Goal: Information Seeking & Learning: Find specific page/section

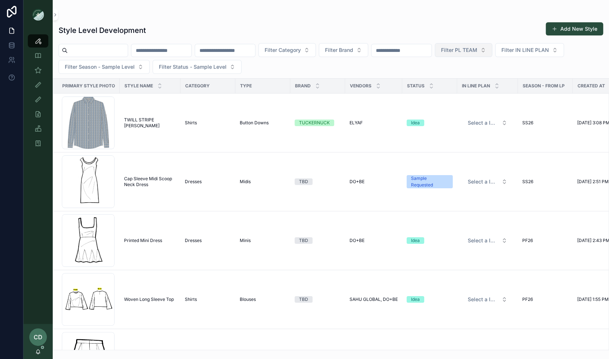
click at [477, 52] on span "Filter PL TEAM" at bounding box center [459, 49] width 36 height 7
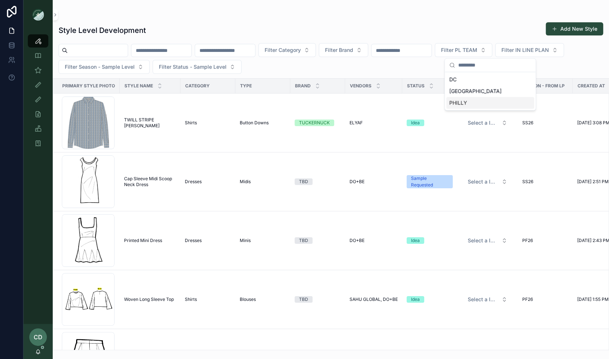
click at [461, 103] on div "PHILLY" at bounding box center [490, 103] width 88 height 12
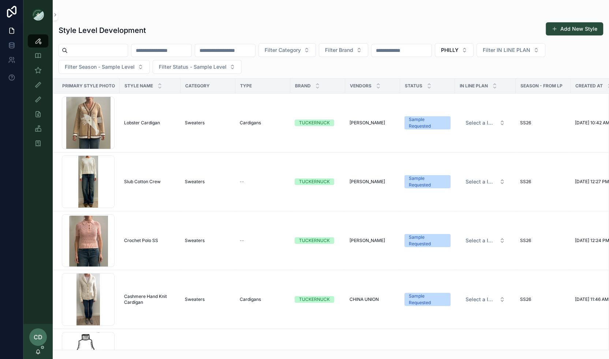
click at [169, 49] on input "scrollable content" at bounding box center [161, 50] width 60 height 10
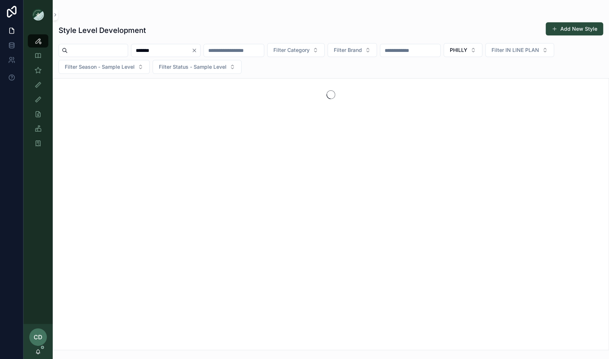
type input "*******"
click at [76, 127] on div "scrollable content" at bounding box center [331, 214] width 556 height 272
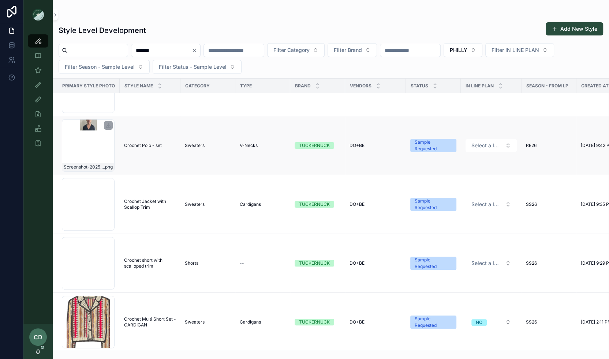
scroll to position [158, 0]
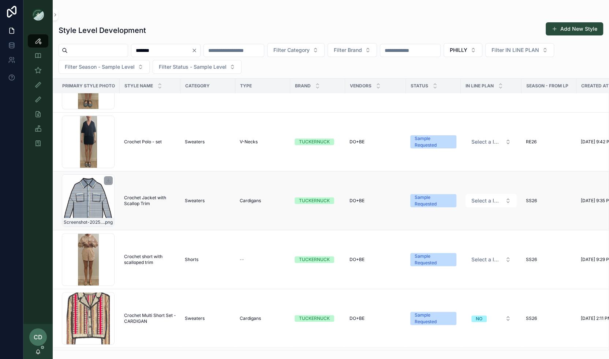
click at [100, 198] on div "Screenshot-2025-08-22-at-10.12.35-AM .png" at bounding box center [88, 201] width 53 height 53
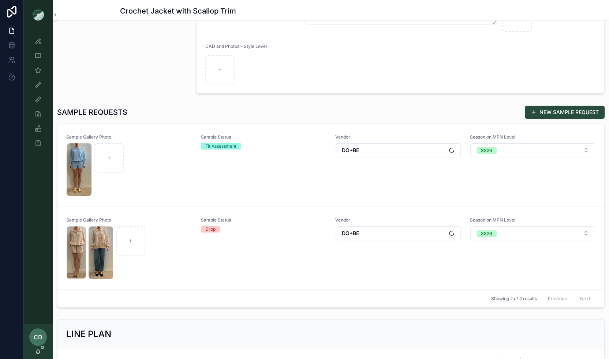
scroll to position [157, 0]
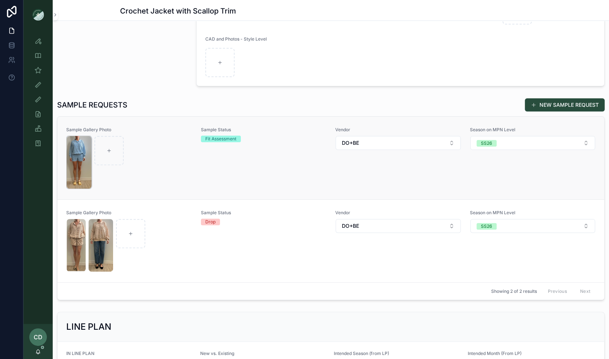
click at [73, 170] on img "scrollable content" at bounding box center [79, 162] width 25 height 53
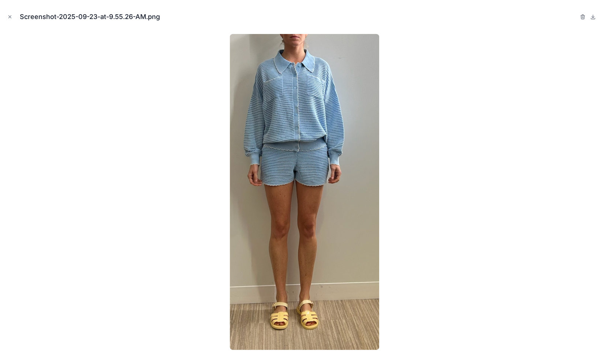
click at [9, 15] on icon "Close modal" at bounding box center [9, 16] width 5 height 5
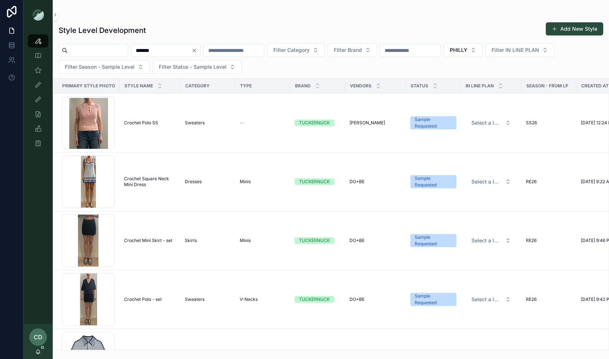
drag, startPoint x: 184, startPoint y: 52, endPoint x: 137, endPoint y: 49, distance: 47.6
click at [137, 49] on div "******* Filter Category Filter Brand PHILLY Filter IN LINE PLAN Filter Season -…" at bounding box center [331, 58] width 556 height 31
type input "*******"
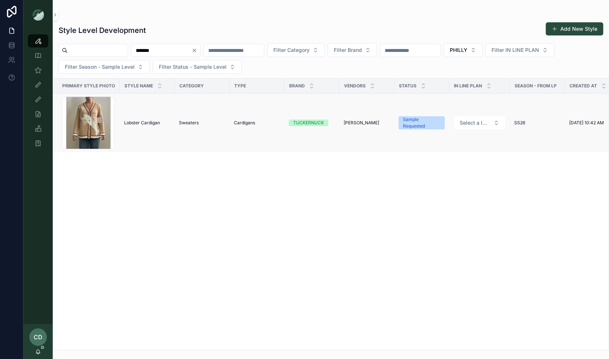
click at [143, 115] on td "Lobster Cardigan Lobster Cardigan" at bounding box center [147, 123] width 55 height 59
click at [142, 120] on span "Lobster Cardigan" at bounding box center [142, 123] width 36 height 6
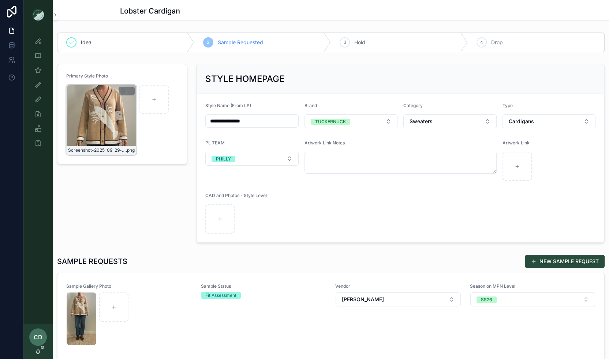
click at [109, 142] on div "Screenshot-2025-09-29-at-10.41.59-AM .png" at bounding box center [101, 120] width 70 height 70
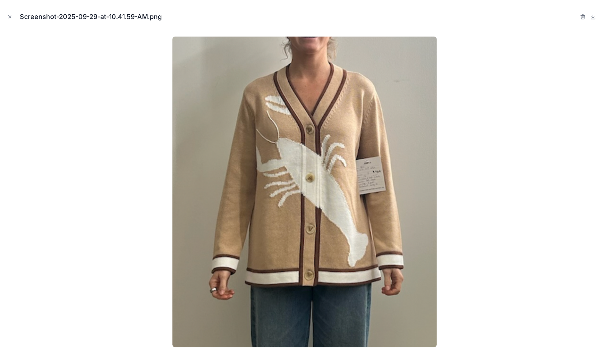
click at [110, 137] on div at bounding box center [304, 192] width 597 height 323
click at [5, 14] on div "Screenshot-2025-09-29-at-10.41.59-AM.png" at bounding box center [304, 179] width 609 height 359
click at [6, 15] on button "Close modal" at bounding box center [10, 17] width 8 height 8
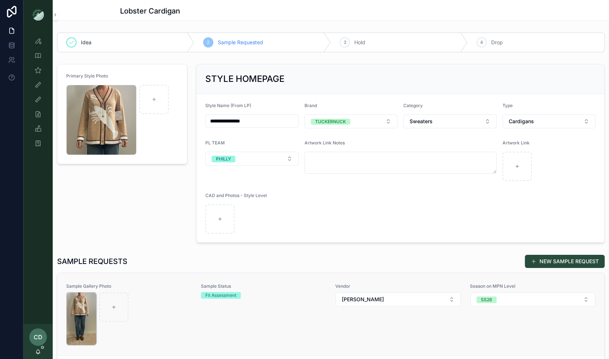
click at [79, 315] on img "scrollable content" at bounding box center [82, 319] width 30 height 53
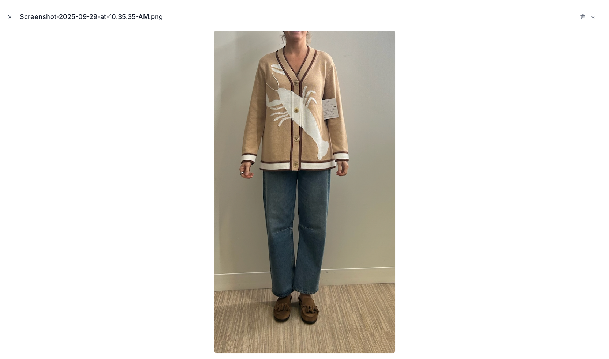
click at [7, 16] on icon "Close modal" at bounding box center [9, 16] width 5 height 5
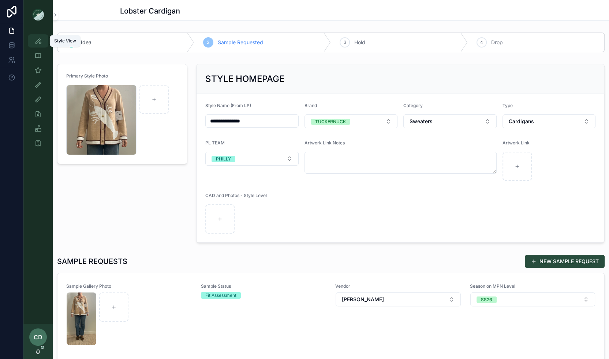
click at [45, 44] on link "Style View" at bounding box center [38, 40] width 20 height 13
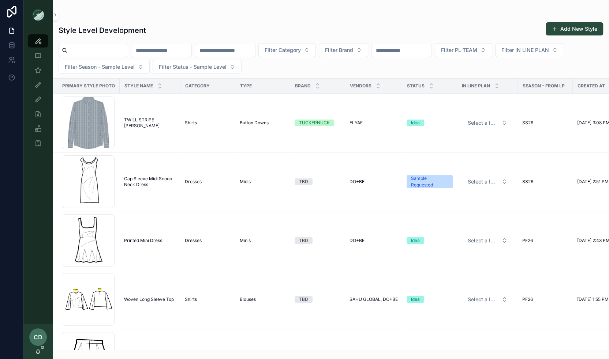
click at [154, 48] on input "scrollable content" at bounding box center [161, 50] width 60 height 10
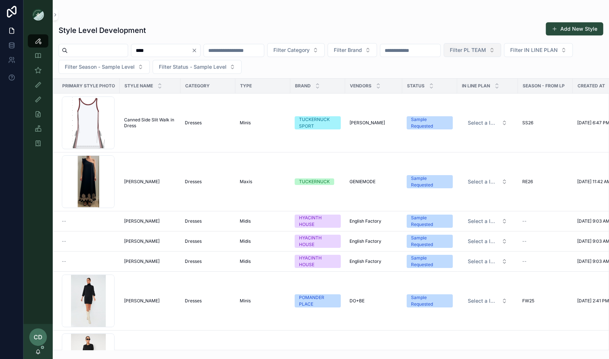
type input "****"
click at [486, 49] on span "Filter PL TEAM" at bounding box center [468, 49] width 36 height 7
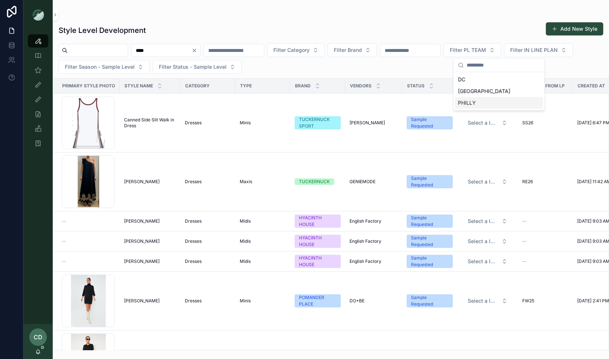
click at [472, 101] on div "PHILLY" at bounding box center [499, 103] width 88 height 12
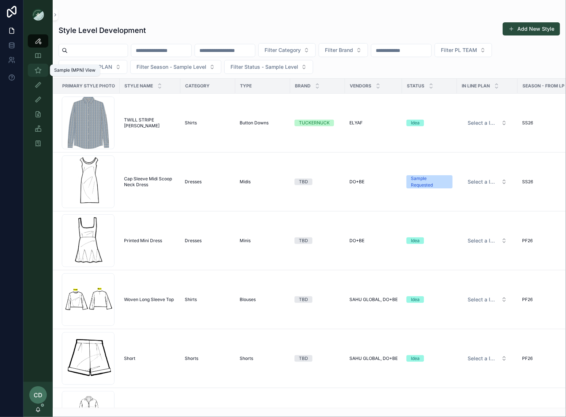
click at [41, 68] on icon "scrollable content" at bounding box center [37, 70] width 7 height 7
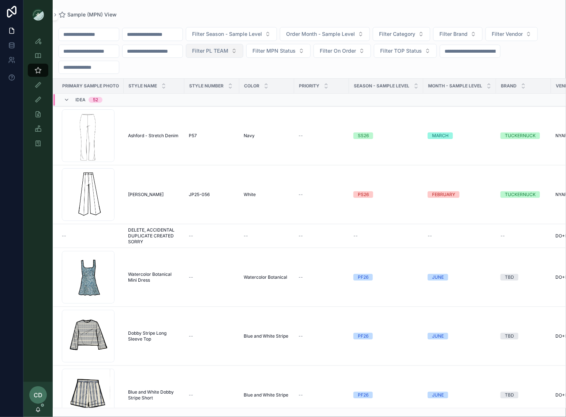
click at [243, 56] on button "Filter PL TEAM" at bounding box center [214, 51] width 57 height 14
click at [228, 102] on div "PHILLY" at bounding box center [230, 104] width 88 height 12
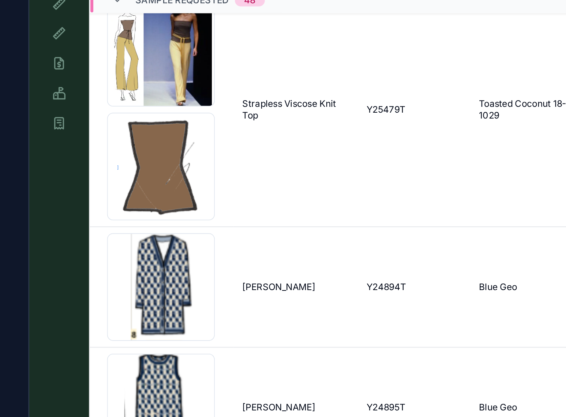
scroll to position [1669, 0]
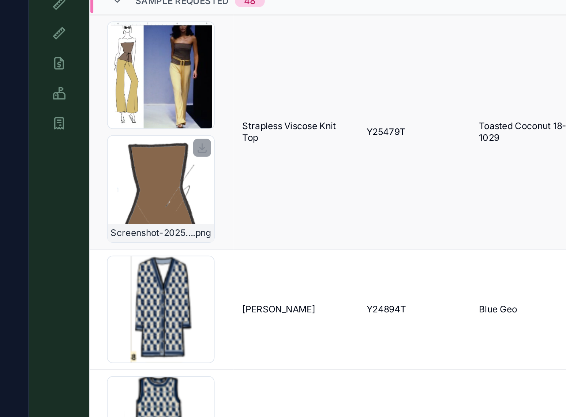
click at [93, 178] on div "Screenshot-2025-08-28-at-4.18.27-PM .png" at bounding box center [87, 175] width 53 height 53
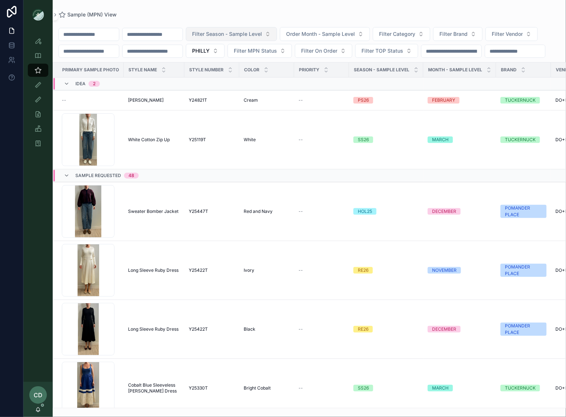
click at [262, 36] on span "Filter Season - Sample Level" at bounding box center [227, 33] width 70 height 7
click at [232, 78] on div "PS26" at bounding box center [247, 76] width 88 height 12
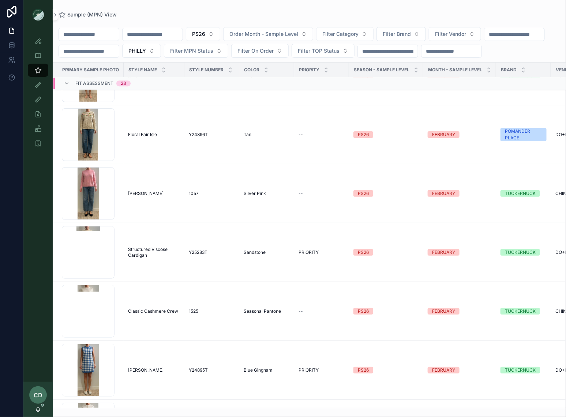
scroll to position [1021, 0]
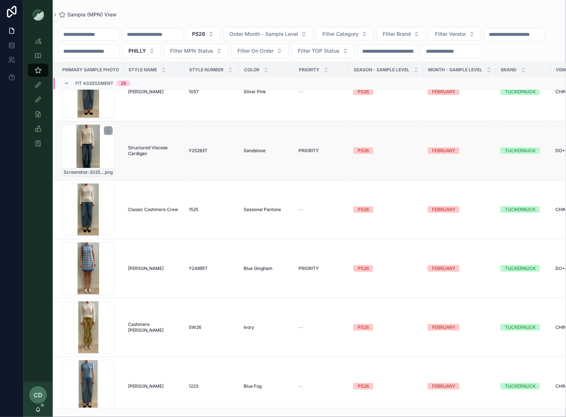
click at [91, 167] on div "Screenshot-2025-09-24-at-4.03.46-PM .png" at bounding box center [88, 150] width 53 height 53
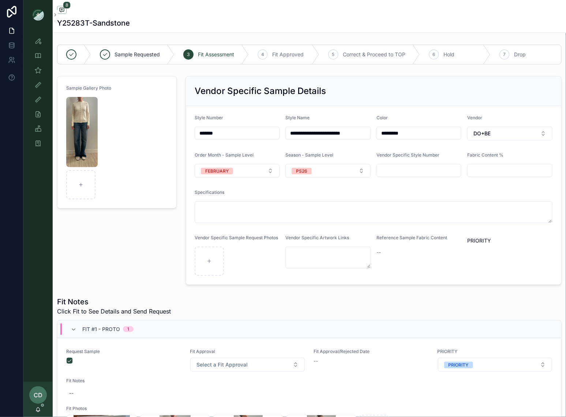
scroll to position [17, 0]
click at [88, 146] on img "scrollable content" at bounding box center [81, 132] width 31 height 70
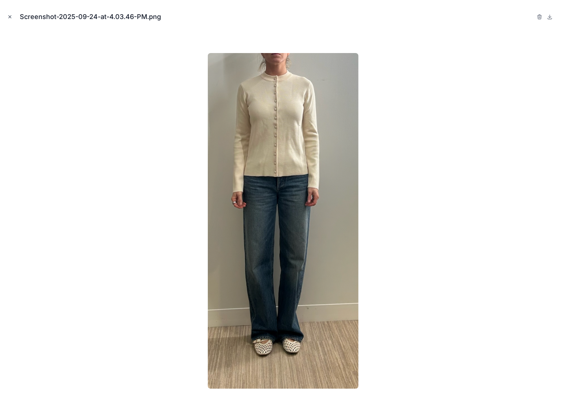
click at [9, 18] on icon "Close modal" at bounding box center [10, 17] width 3 height 3
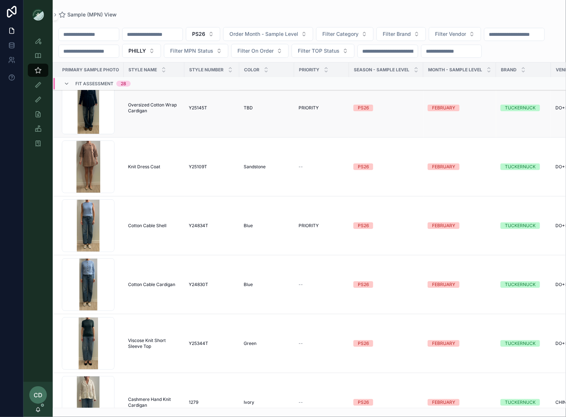
scroll to position [333, 0]
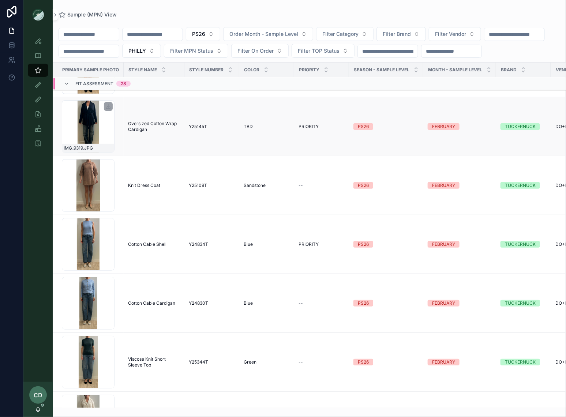
click at [88, 150] on div "IMG_9319 .JPG" at bounding box center [88, 126] width 53 height 53
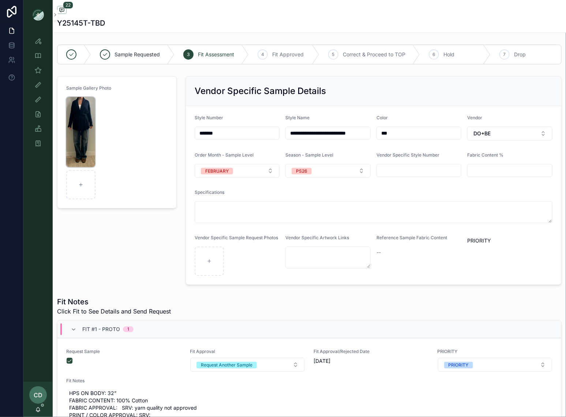
scroll to position [424, 0]
click at [83, 128] on img "scrollable content" at bounding box center [80, 132] width 29 height 70
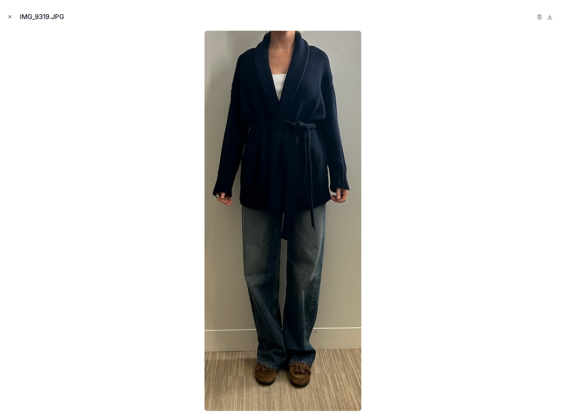
click at [8, 18] on icon "Close modal" at bounding box center [9, 16] width 5 height 5
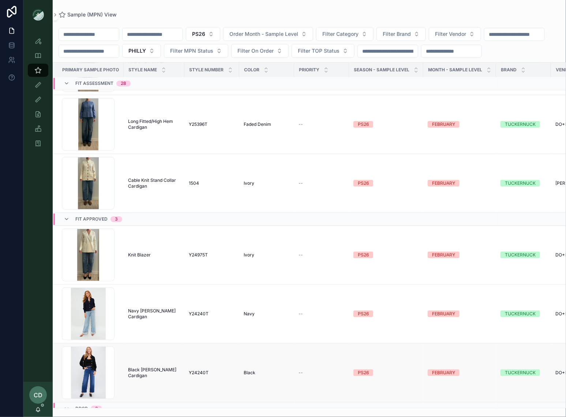
scroll to position [1956, 0]
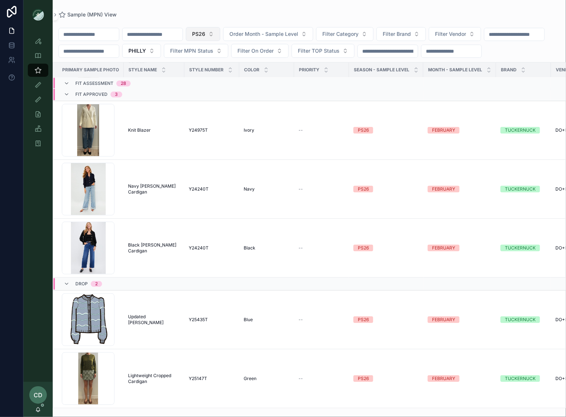
click at [220, 36] on button "PS26" at bounding box center [203, 34] width 34 height 14
click at [211, 73] on div "SS26" at bounding box center [218, 76] width 88 height 12
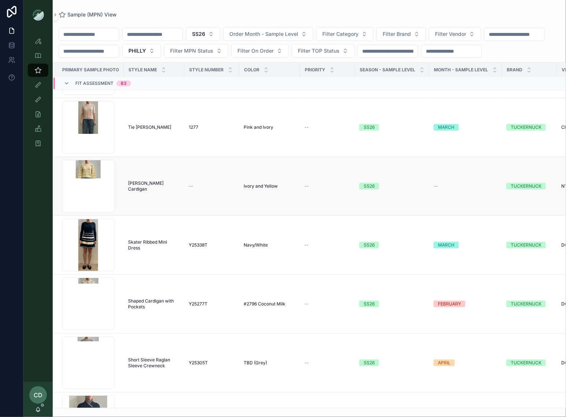
scroll to position [2110, 0]
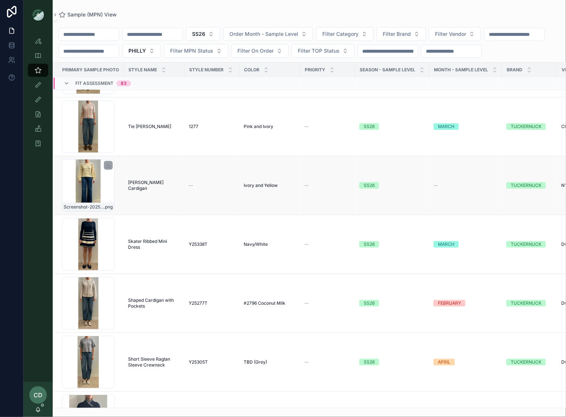
click at [93, 201] on div "Screenshot-2025-10-01-at-10.13.12-AM .png" at bounding box center [88, 185] width 53 height 53
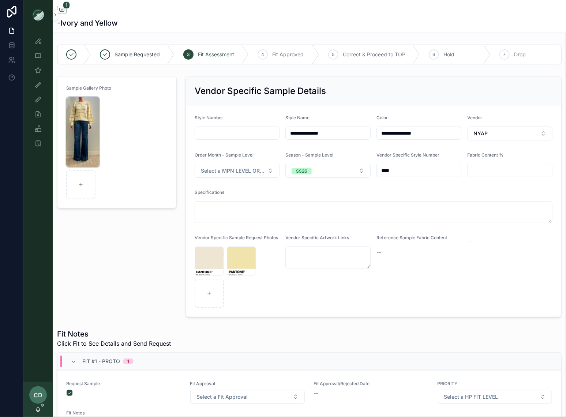
click at [84, 128] on img "scrollable content" at bounding box center [82, 132] width 33 height 70
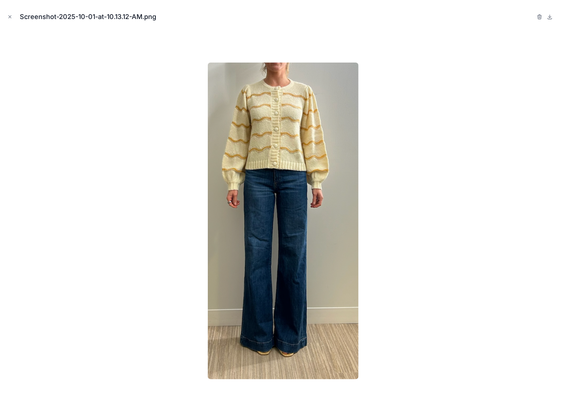
drag, startPoint x: 116, startPoint y: 131, endPoint x: 78, endPoint y: 102, distance: 47.5
click at [116, 130] on div at bounding box center [283, 221] width 554 height 380
drag, startPoint x: 10, startPoint y: 16, endPoint x: 8, endPoint y: 10, distance: 5.7
click at [10, 15] on icon "Close modal" at bounding box center [9, 16] width 5 height 5
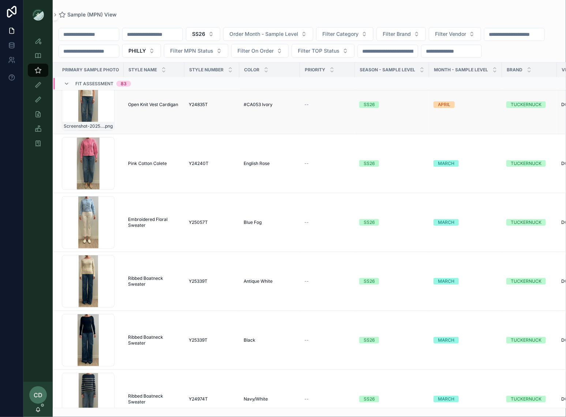
scroll to position [2483, 0]
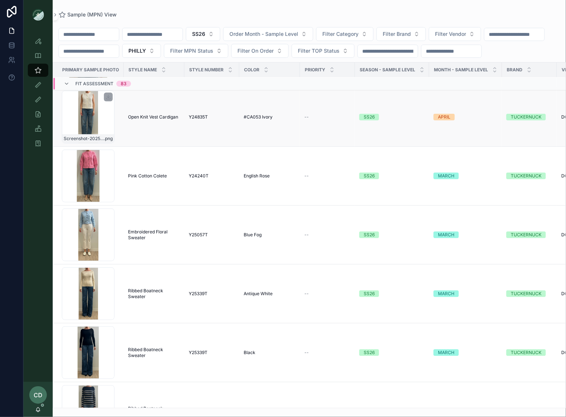
click at [90, 122] on div "Screenshot-2025-09-04-at-1.36.40-PM .png" at bounding box center [88, 117] width 53 height 53
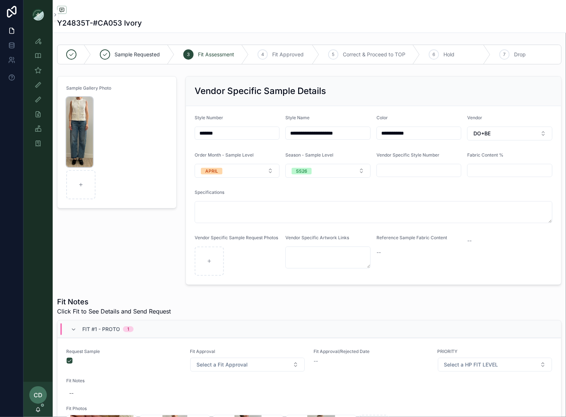
click at [79, 136] on img "scrollable content" at bounding box center [79, 132] width 27 height 70
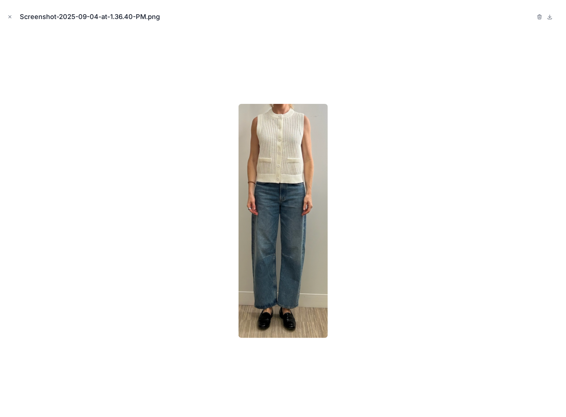
click at [6, 15] on button "Close modal" at bounding box center [10, 17] width 8 height 8
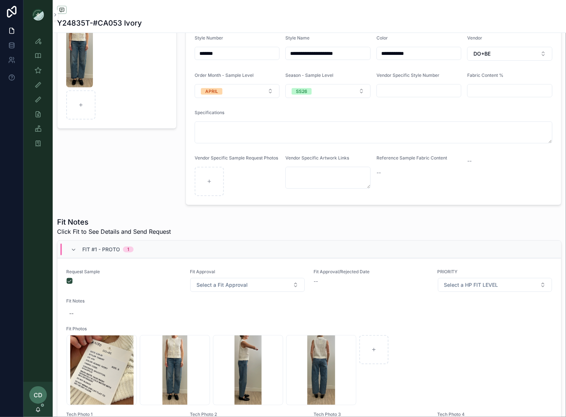
scroll to position [89, 0]
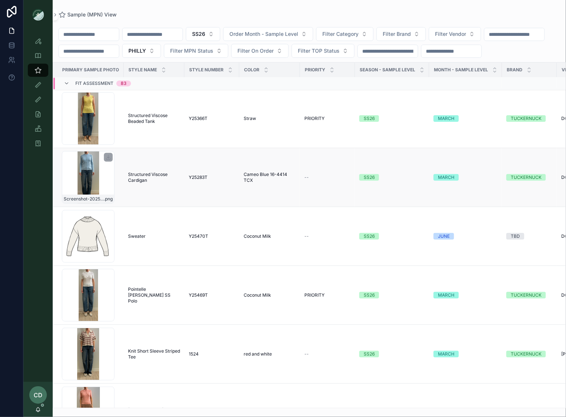
scroll to position [3131, 0]
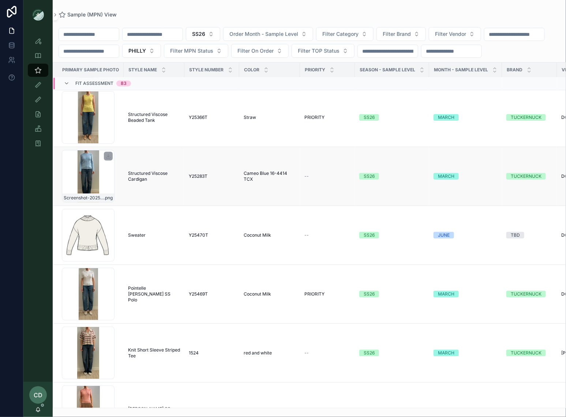
click at [89, 198] on div "Screenshot-2025-09-24-at-4.05.19-PM .png" at bounding box center [88, 176] width 53 height 53
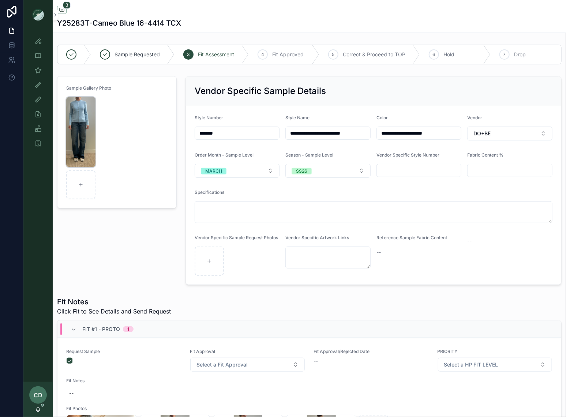
click at [81, 138] on img "scrollable content" at bounding box center [80, 132] width 29 height 70
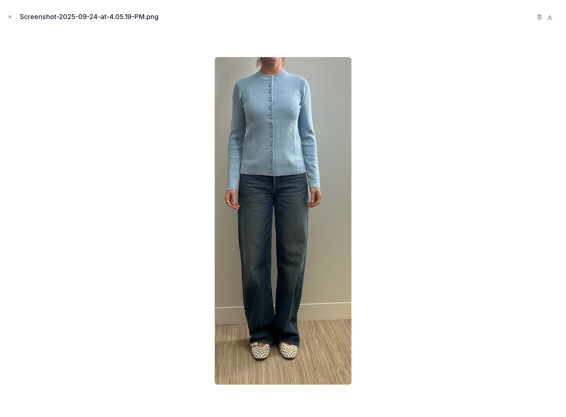
drag, startPoint x: 7, startPoint y: 18, endPoint x: 8, endPoint y: 14, distance: 5.1
click at [7, 17] on button "Close modal" at bounding box center [10, 17] width 8 height 8
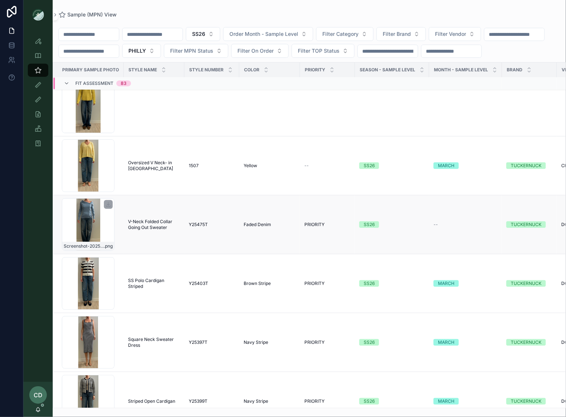
scroll to position [4554, 0]
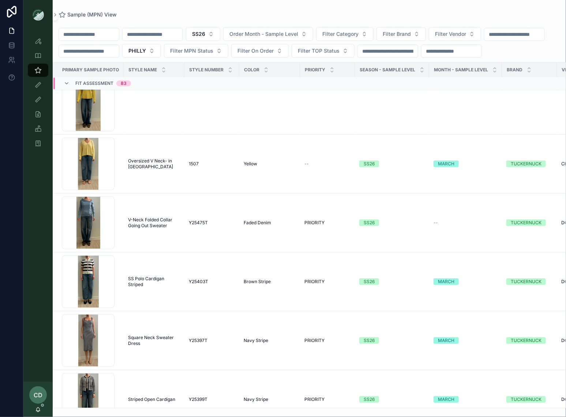
click at [89, 289] on div "Screenshot-2025-09-23-at-10.06.38-AM .png" at bounding box center [88, 281] width 53 height 53
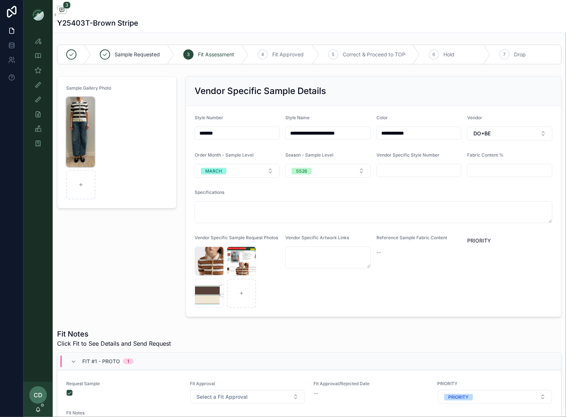
click at [78, 130] on img "scrollable content" at bounding box center [80, 132] width 29 height 70
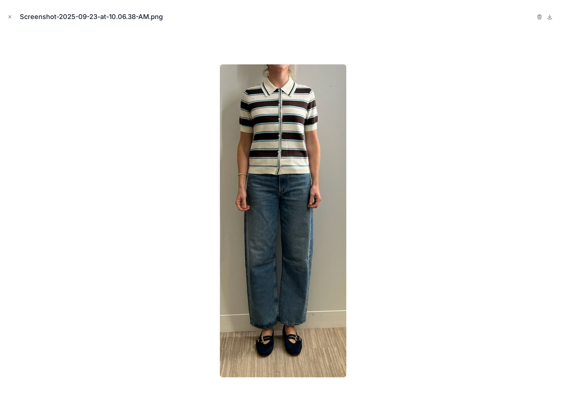
drag, startPoint x: 7, startPoint y: 15, endPoint x: 48, endPoint y: 64, distance: 63.4
click at [7, 15] on icon "Close modal" at bounding box center [9, 16] width 5 height 5
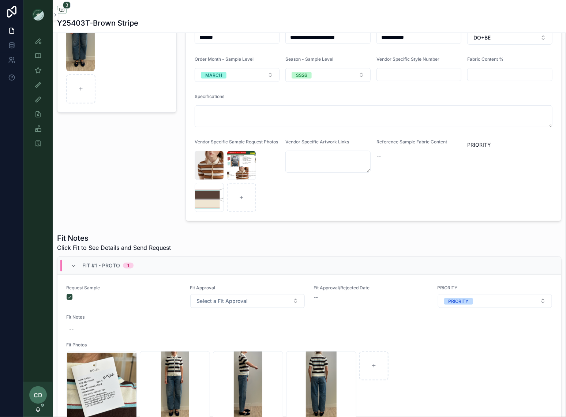
scroll to position [108, 0]
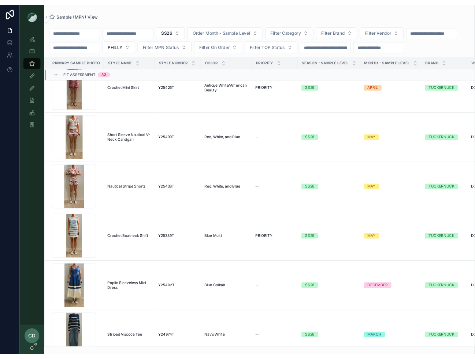
scroll to position [5914, 0]
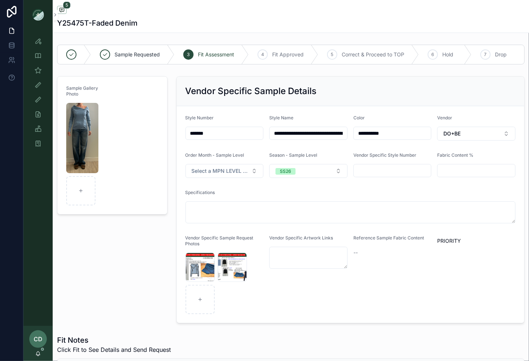
click at [215, 135] on input "*******" at bounding box center [225, 133] width 78 height 10
click at [172, 134] on div "**********" at bounding box center [350, 199] width 357 height 253
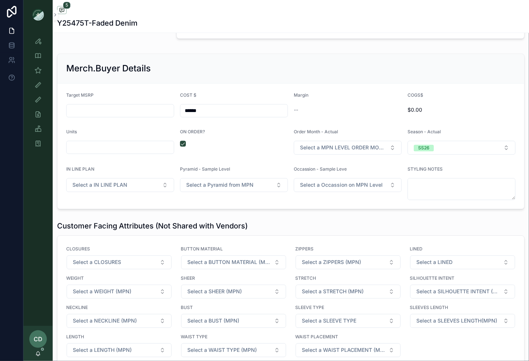
scroll to position [1094, 0]
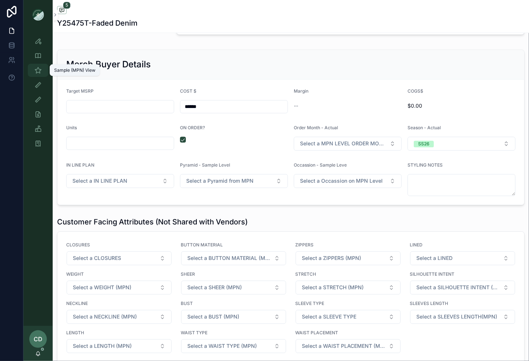
click at [41, 72] on icon "scrollable content" at bounding box center [37, 70] width 7 height 7
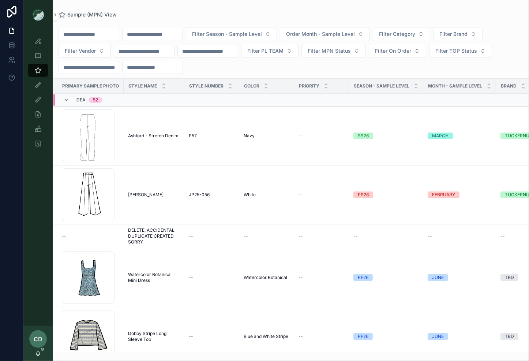
click at [157, 38] on input "scrollable content" at bounding box center [153, 34] width 60 height 10
paste input "*******"
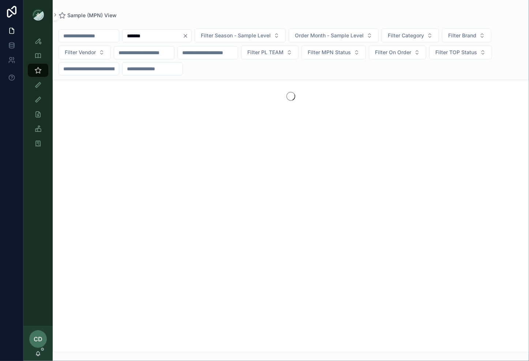
type input "*******"
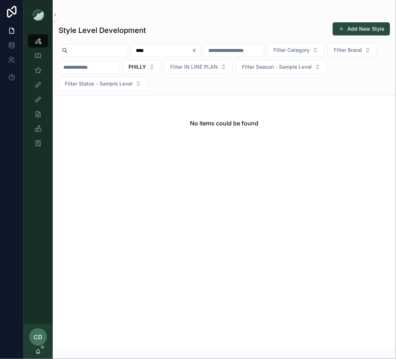
click at [197, 52] on icon "Clear" at bounding box center [194, 51] width 6 height 6
click at [185, 51] on input "scrollable content" at bounding box center [161, 50] width 60 height 10
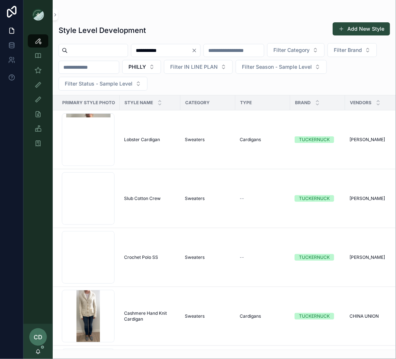
type input "**********"
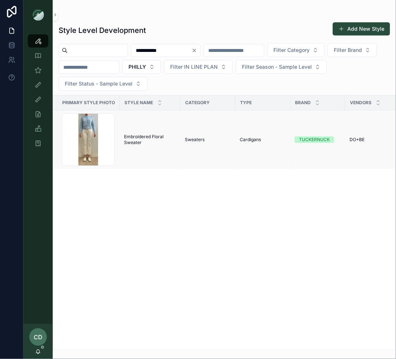
click at [148, 135] on span "Embroidered Floral Sweater" at bounding box center [150, 140] width 52 height 12
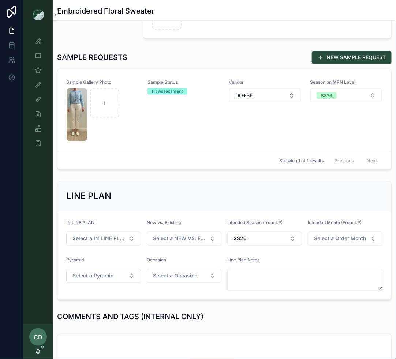
scroll to position [164, 0]
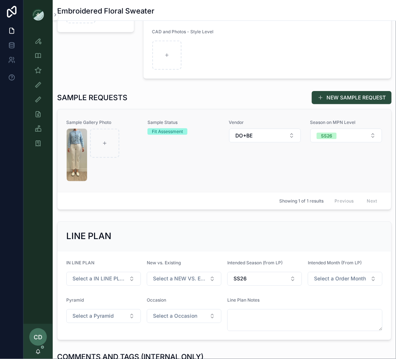
click at [180, 175] on div "Sample Status Fit Assessment" at bounding box center [183, 151] width 72 height 62
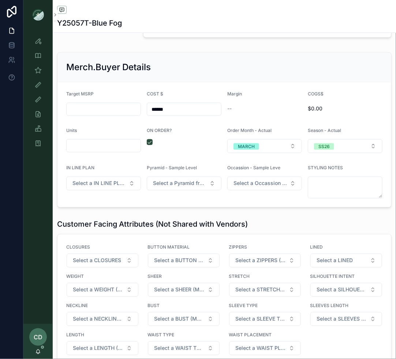
scroll to position [1020, 0]
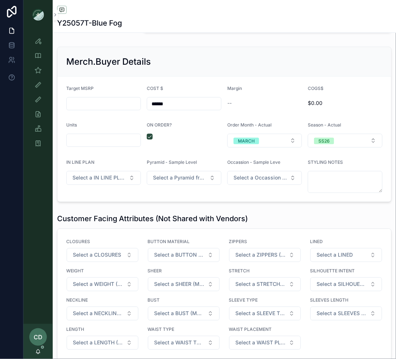
drag, startPoint x: 174, startPoint y: 104, endPoint x: 139, endPoint y: 104, distance: 34.8
click at [141, 104] on form "Target MSRP COST $ ****** Margin -- COGS$ $0.00 Units ON ORDER? Order Month - A…" at bounding box center [224, 139] width 334 height 125
click at [258, 78] on form "Target MSRP COST $ ****** Margin -- COGS$ $0.00 Units ON ORDER? Order Month - A…" at bounding box center [224, 139] width 334 height 125
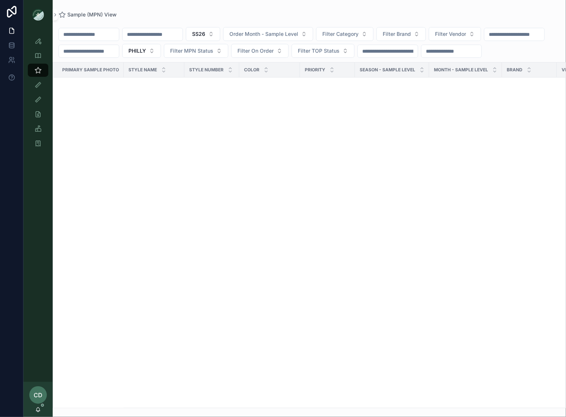
scroll to position [5914, 0]
